Goal: Information Seeking & Learning: Learn about a topic

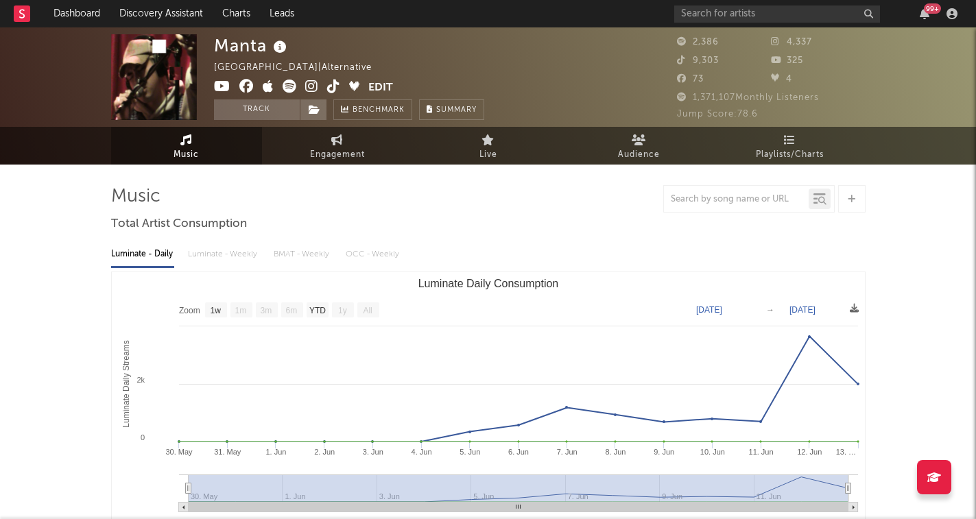
select select "1w"
click at [766, 12] on input "text" at bounding box center [777, 13] width 206 height 17
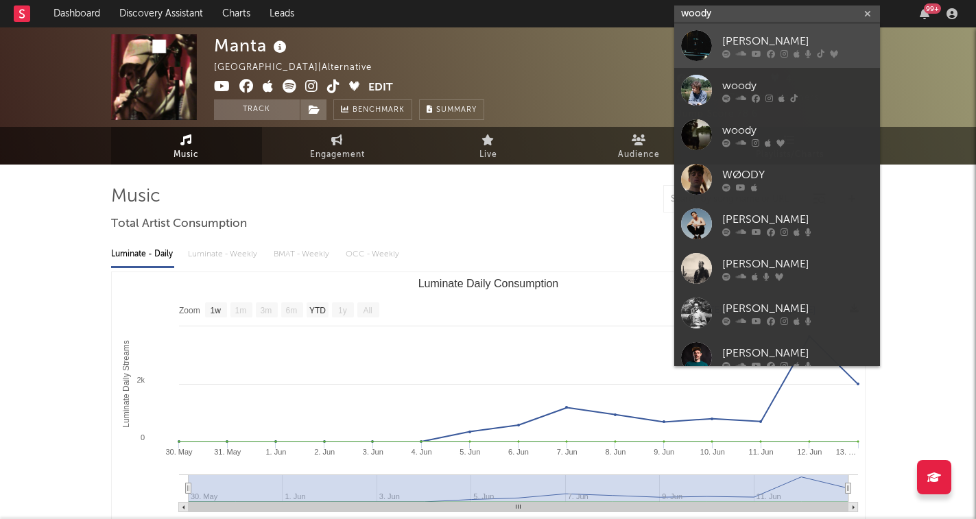
type input "woody"
click at [773, 43] on div "[PERSON_NAME]" at bounding box center [797, 41] width 151 height 16
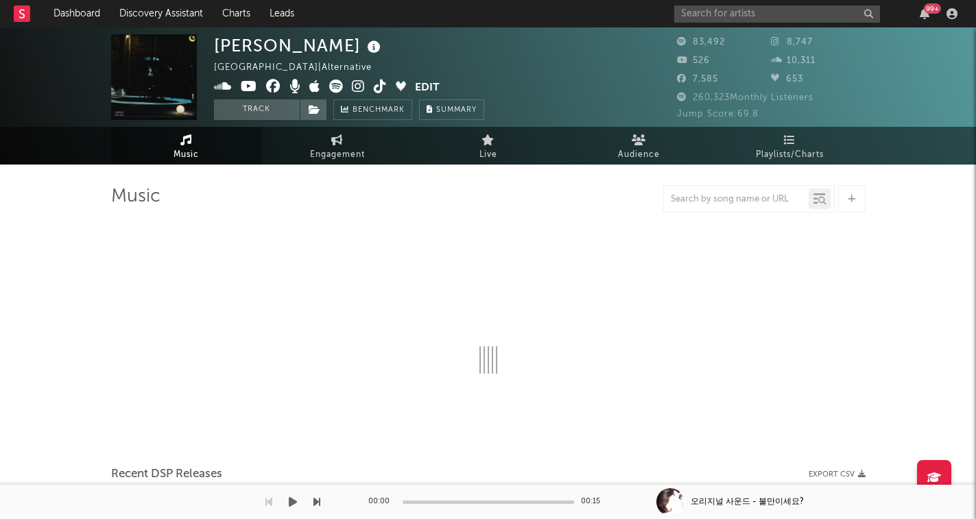
select select "6m"
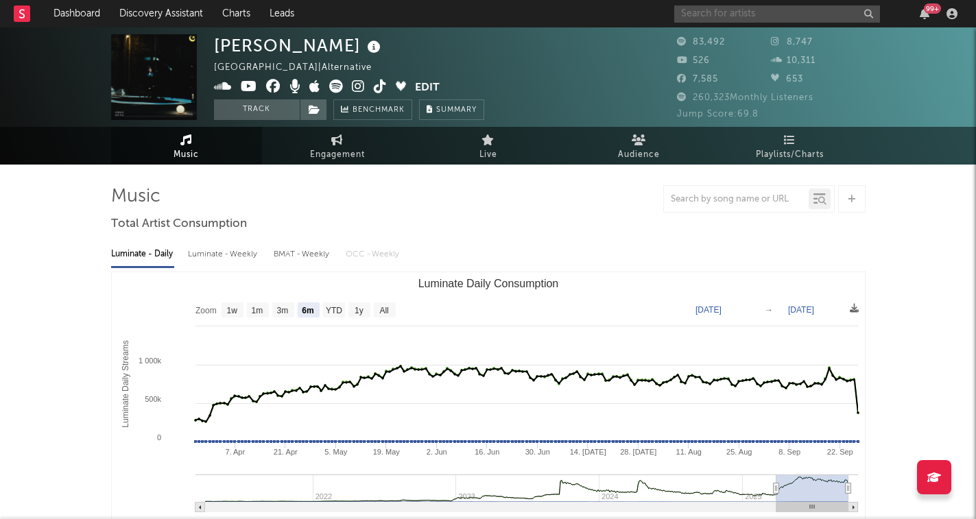
click at [802, 11] on input "text" at bounding box center [777, 13] width 206 height 17
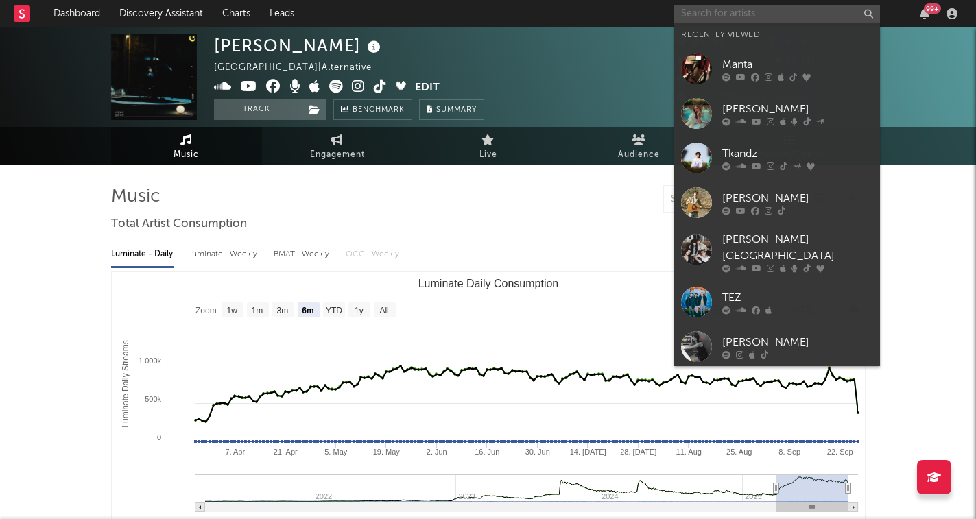
paste input "[URL][DOMAIN_NAME]"
type input "[URL][DOMAIN_NAME]"
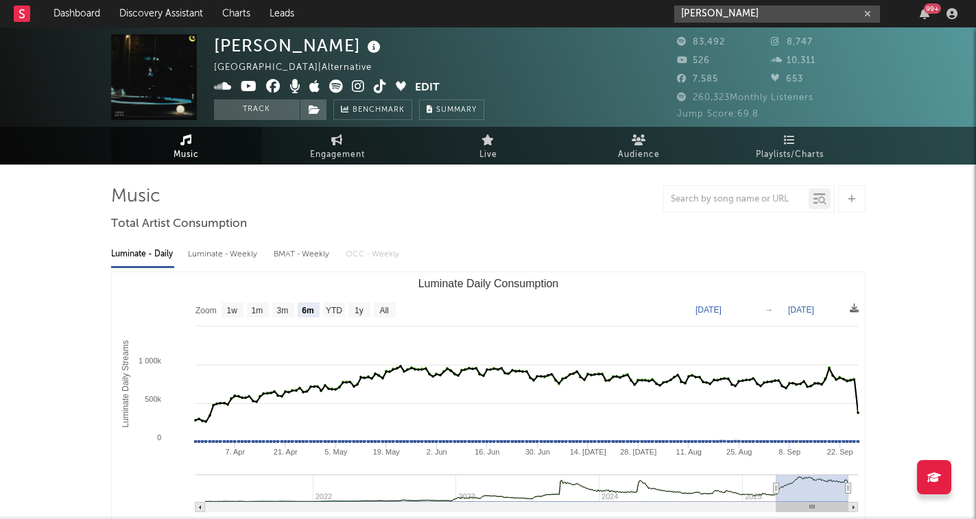
drag, startPoint x: 769, startPoint y: 13, endPoint x: 599, endPoint y: 16, distance: 170.0
click at [599, 16] on nav "Dashboard Discovery Assistant Charts Leads [PERSON_NAME] 99 +" at bounding box center [488, 13] width 976 height 27
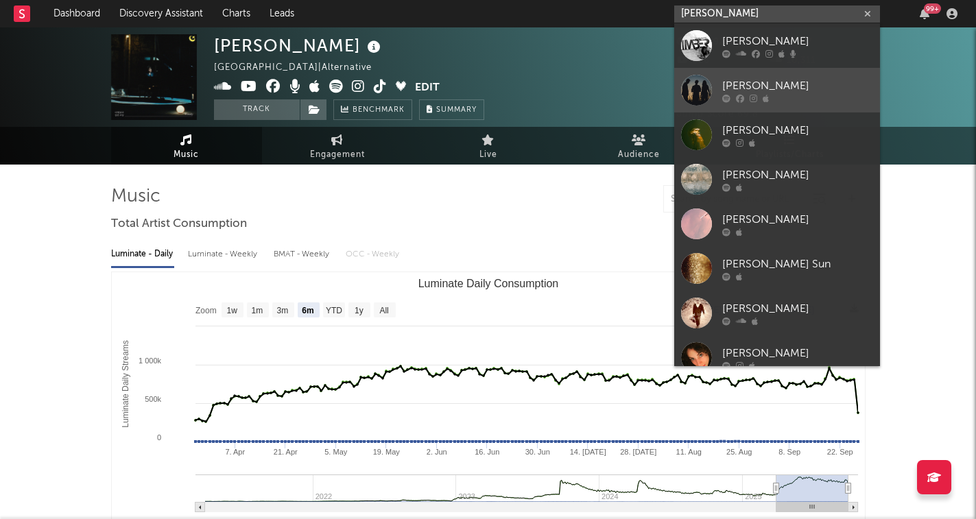
type input "[PERSON_NAME]"
click at [803, 91] on div "[PERSON_NAME]" at bounding box center [797, 85] width 151 height 16
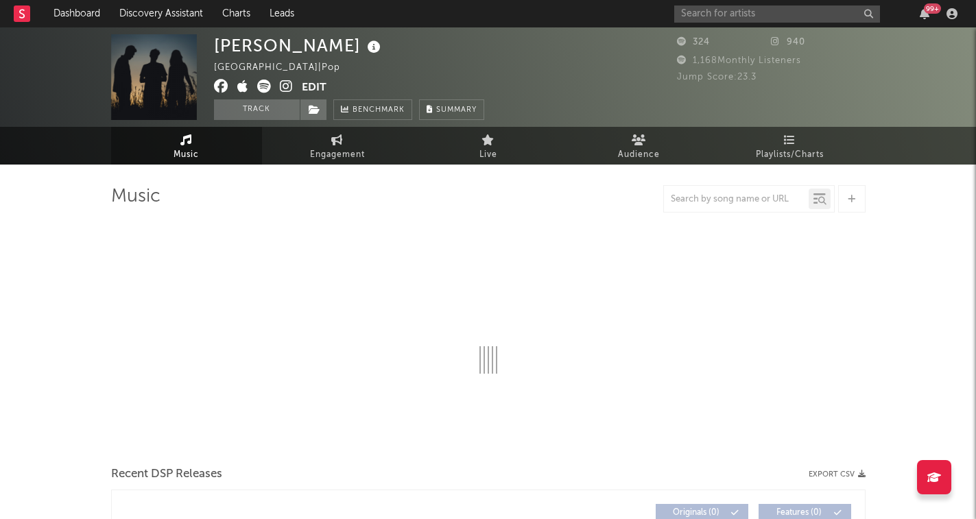
select select "1w"
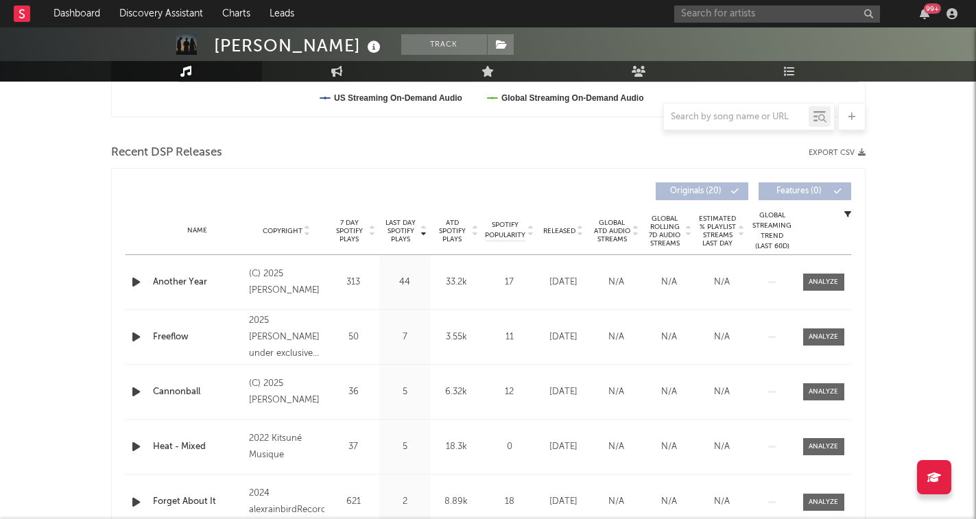
scroll to position [466, 0]
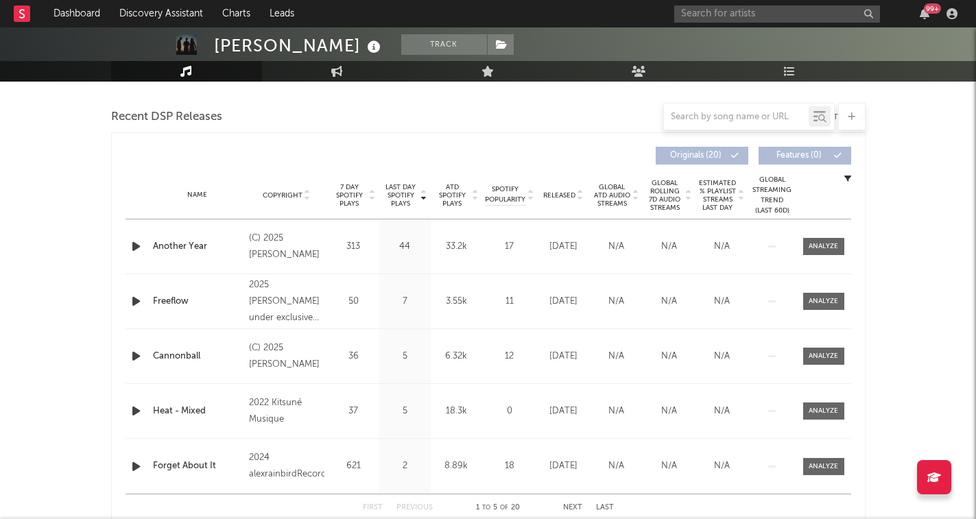
click at [370, 192] on icon at bounding box center [372, 192] width 7 height 5
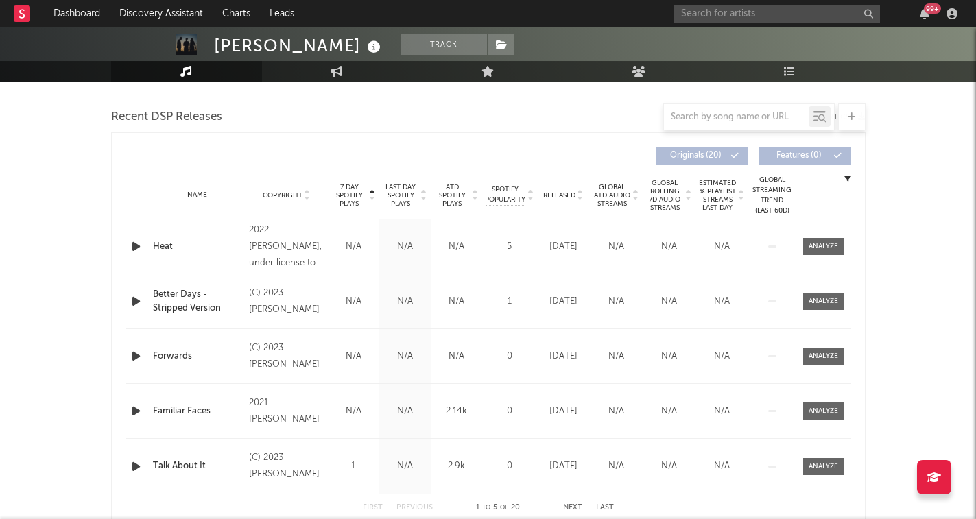
click at [372, 195] on icon at bounding box center [372, 197] width 7 height 5
click at [579, 195] on icon at bounding box center [580, 197] width 7 height 5
click at [579, 195] on icon at bounding box center [580, 192] width 7 height 5
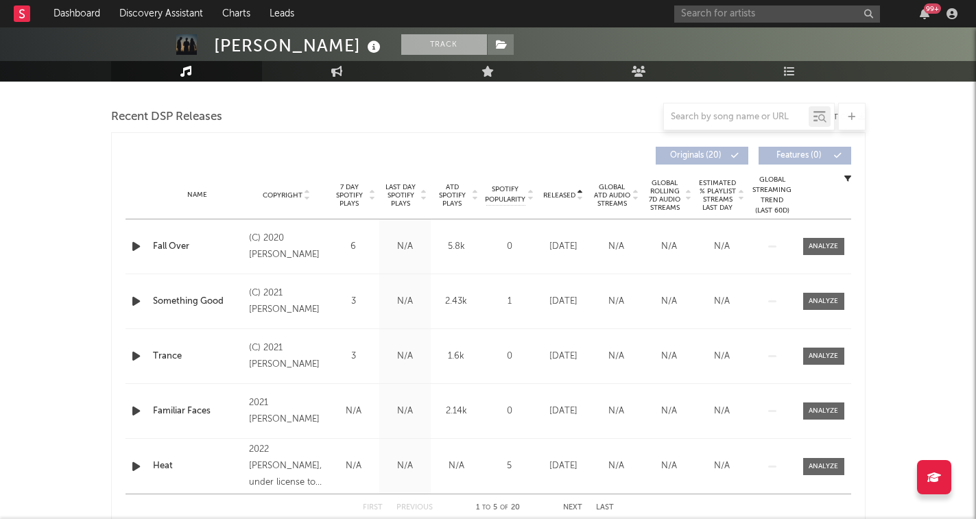
click at [401, 48] on button "Track" at bounding box center [444, 44] width 86 height 21
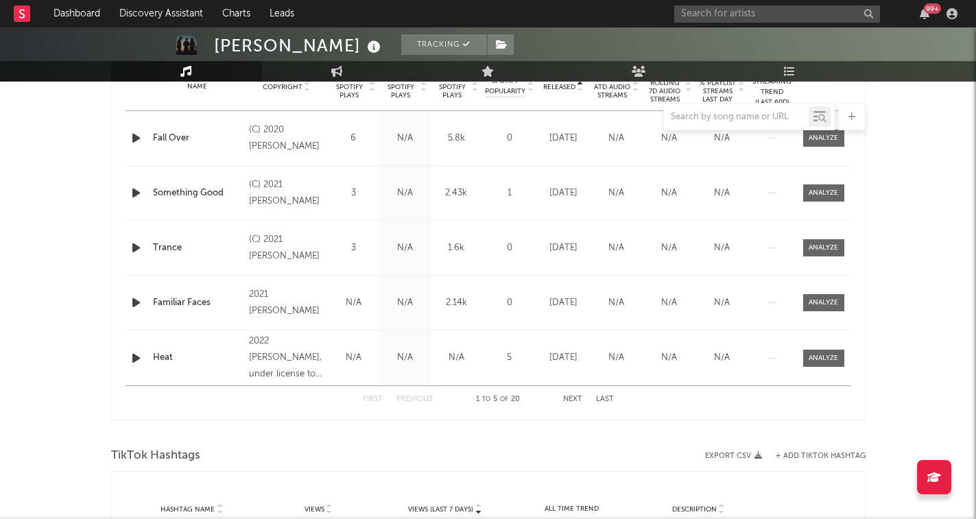
scroll to position [266, 0]
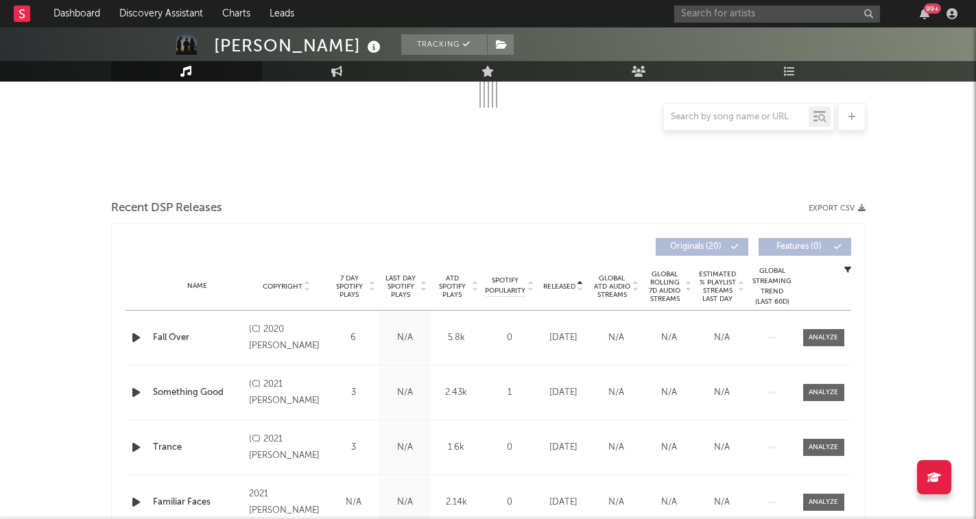
select select "1w"
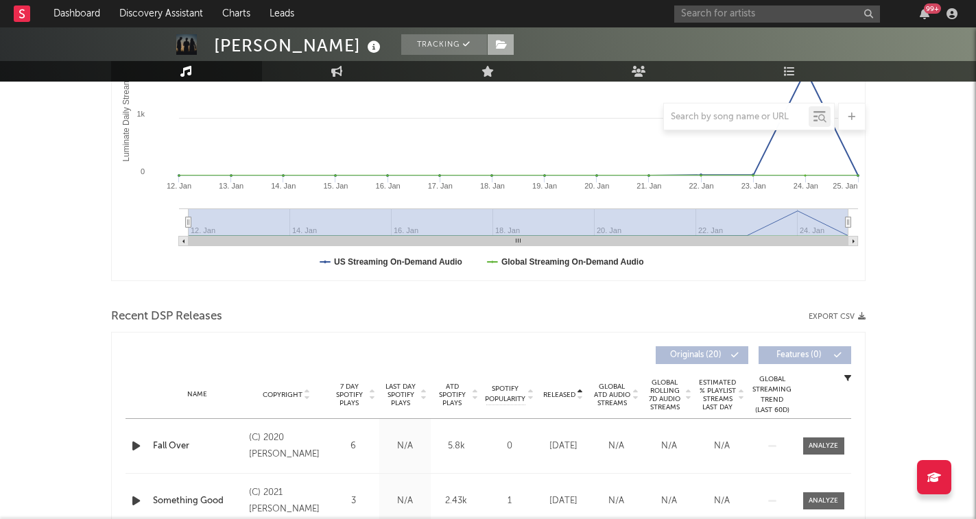
click at [487, 50] on span at bounding box center [500, 44] width 27 height 21
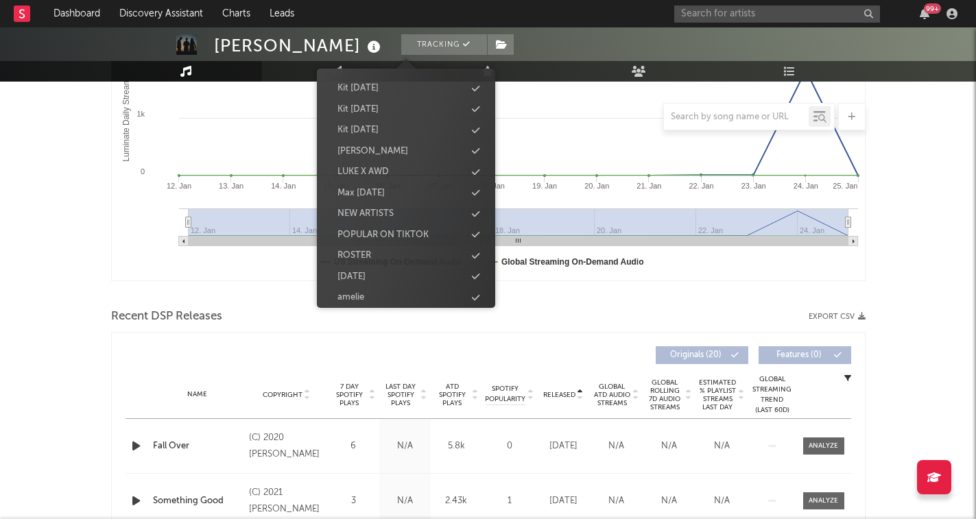
scroll to position [383, 0]
click at [403, 179] on div "Max [DATE]" at bounding box center [406, 188] width 158 height 18
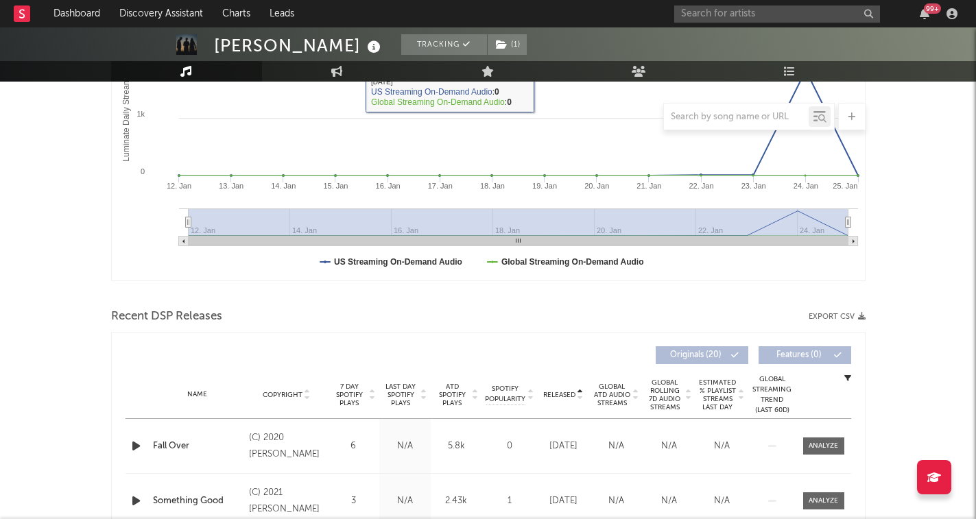
click at [509, 51] on div at bounding box center [488, 12] width 976 height 137
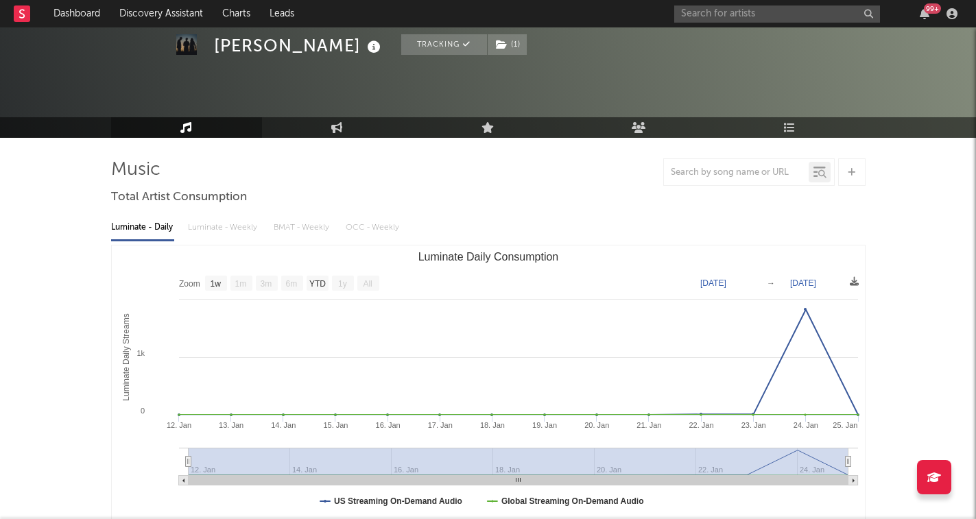
scroll to position [19, 0]
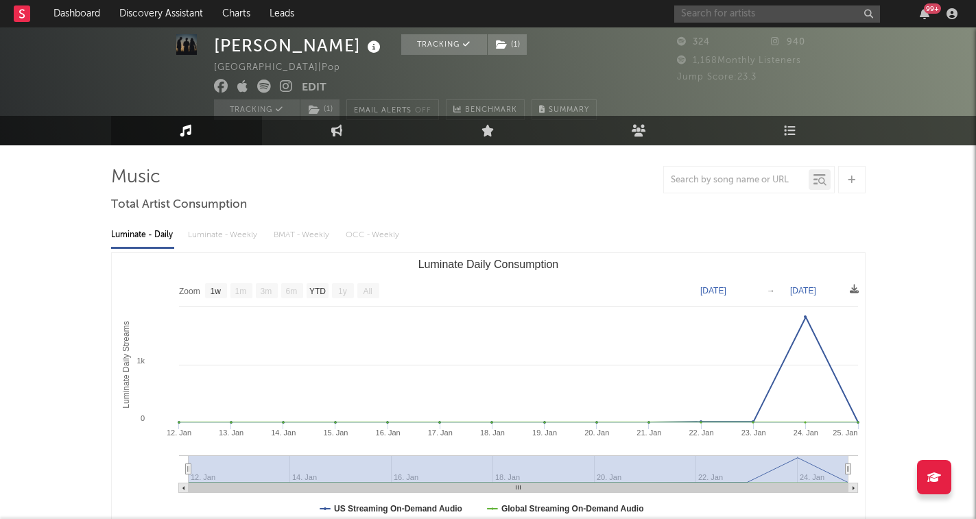
click at [712, 8] on input "text" at bounding box center [777, 13] width 206 height 17
type input "el [PERSON_NAME]"
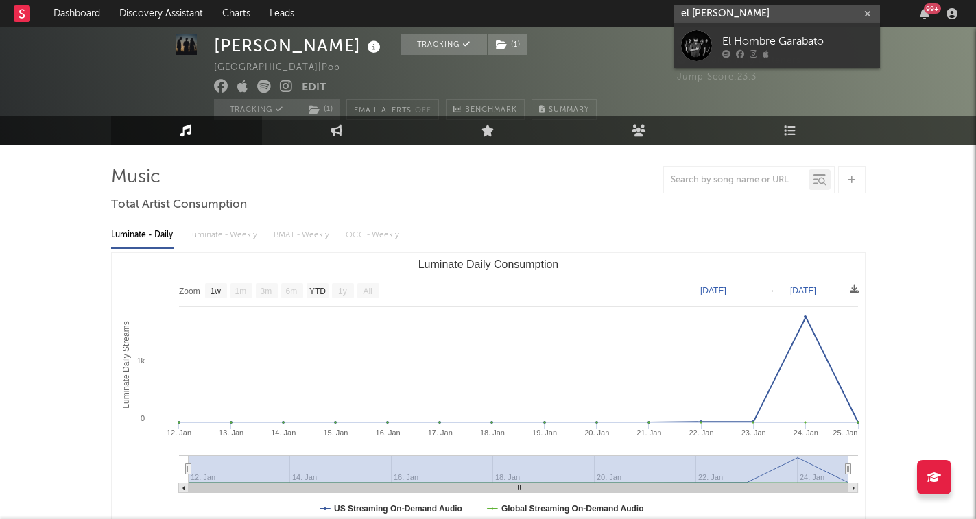
click at [736, 14] on input "el [PERSON_NAME]" at bounding box center [777, 13] width 206 height 17
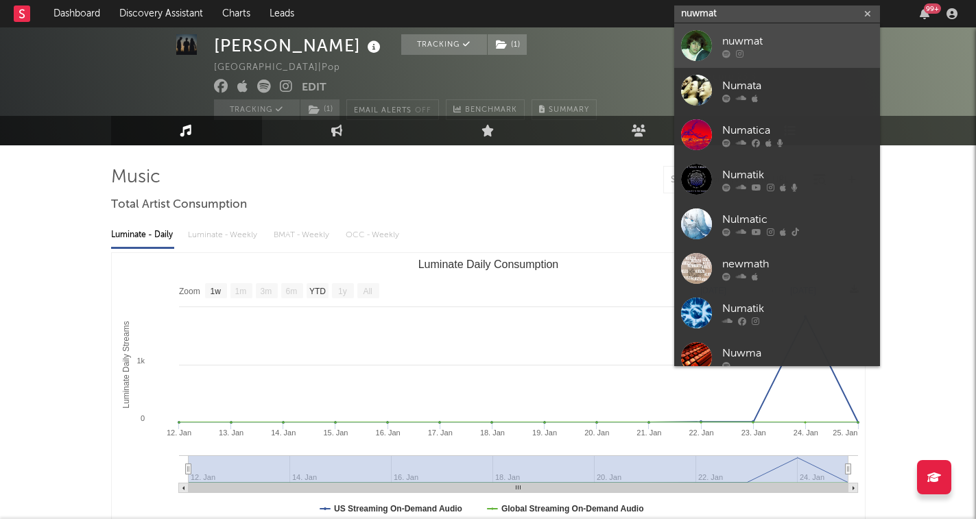
type input "nuwmat"
click at [774, 34] on div "nuwmat" at bounding box center [797, 41] width 151 height 16
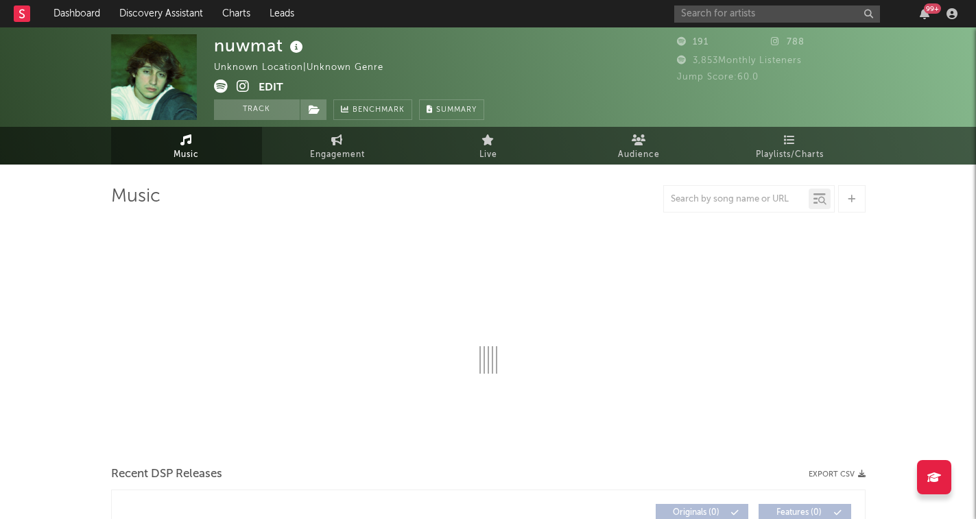
select select "1w"
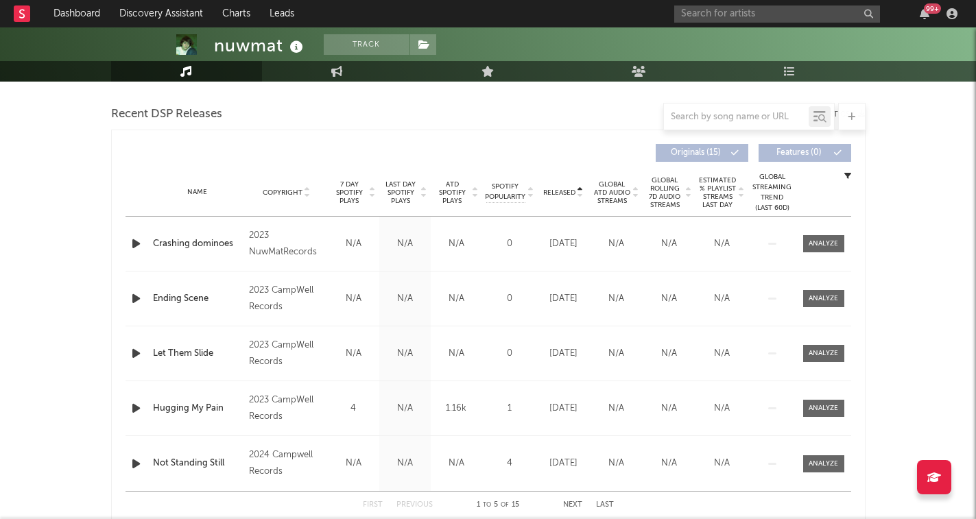
scroll to position [470, 0]
click at [581, 194] on icon at bounding box center [580, 193] width 7 height 5
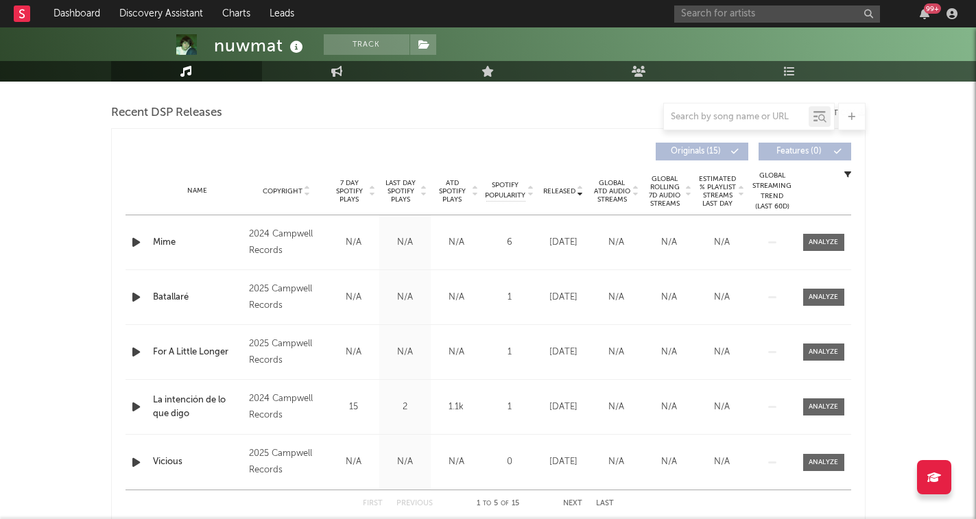
click at [581, 194] on icon at bounding box center [580, 193] width 7 height 5
click at [304, 191] on icon at bounding box center [307, 193] width 7 height 5
click at [710, 12] on input "text" at bounding box center [777, 13] width 206 height 17
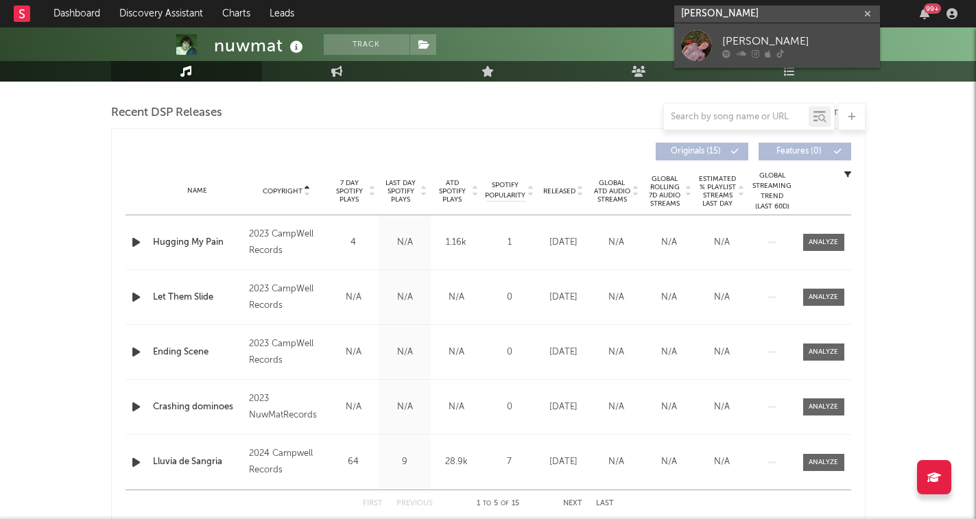
type input "[PERSON_NAME]"
click at [769, 38] on div "[PERSON_NAME]" at bounding box center [797, 41] width 151 height 16
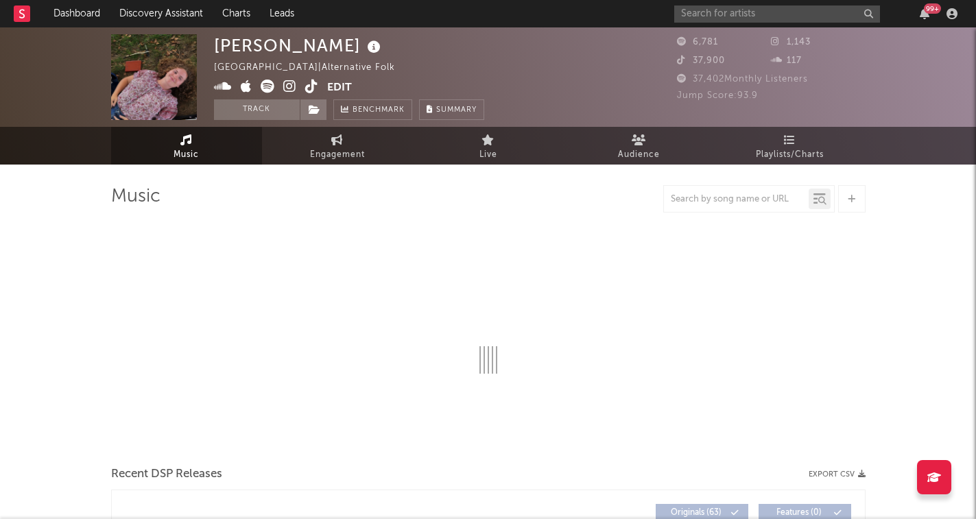
select select "1w"
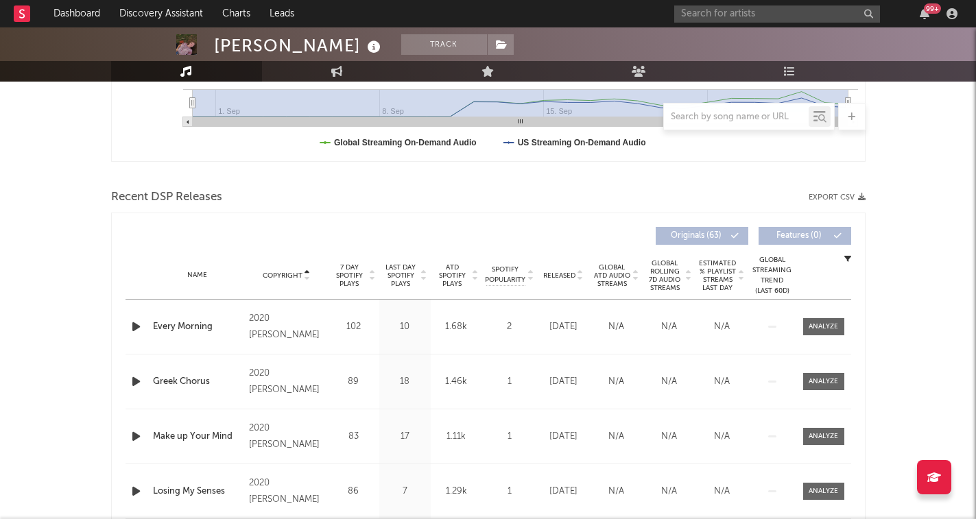
scroll to position [385, 0]
click at [577, 279] on icon at bounding box center [580, 278] width 7 height 5
click at [366, 272] on span "7 Day Spotify Plays" at bounding box center [349, 275] width 36 height 25
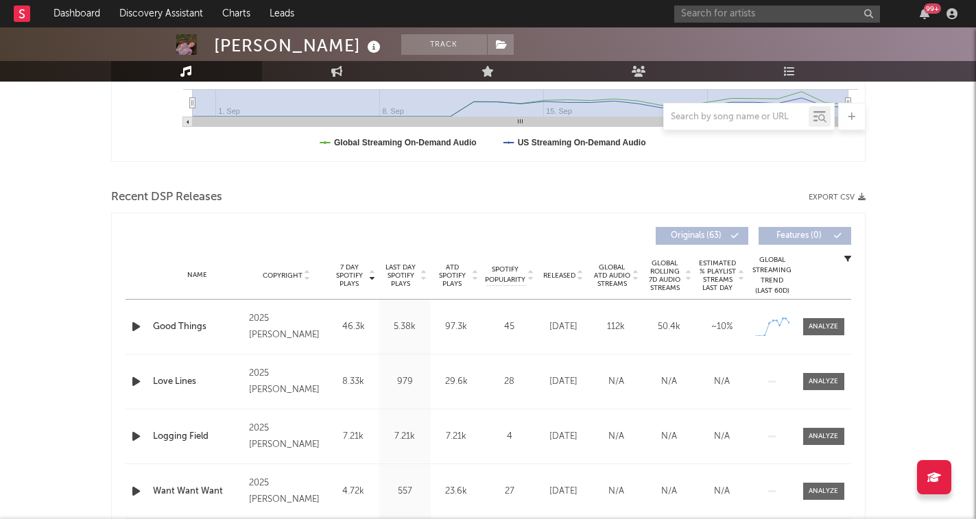
click at [366, 274] on span "7 Day Spotify Plays" at bounding box center [349, 275] width 36 height 25
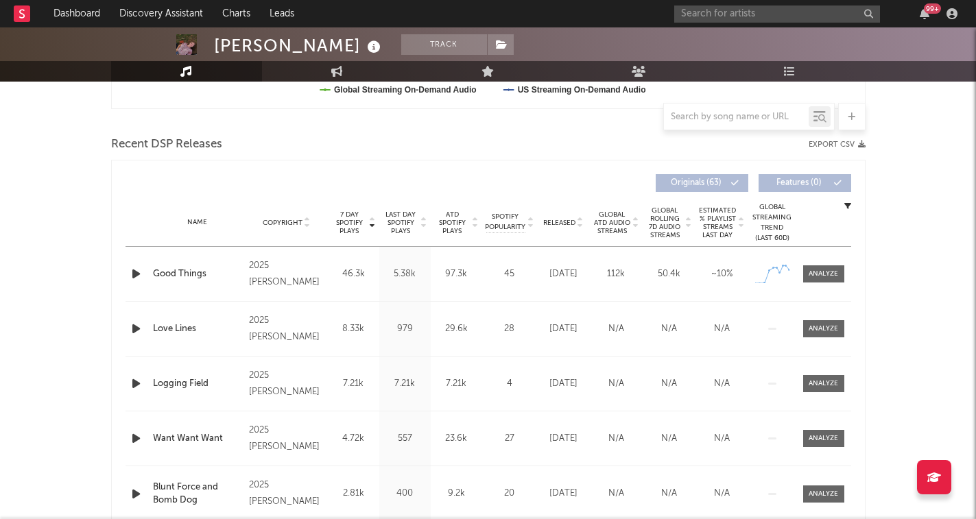
scroll to position [447, 0]
